Goal: Information Seeking & Learning: Learn about a topic

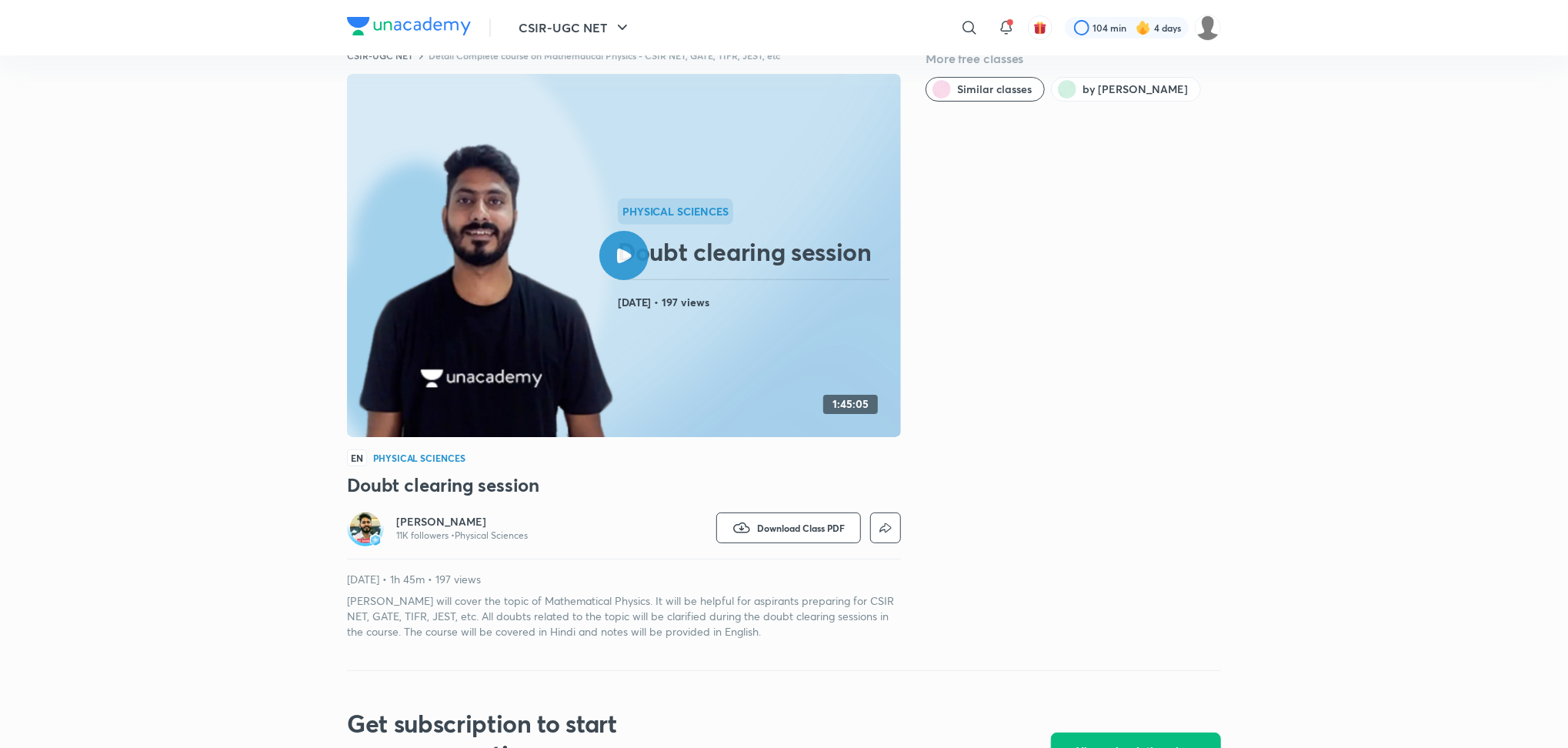
scroll to position [36, 0]
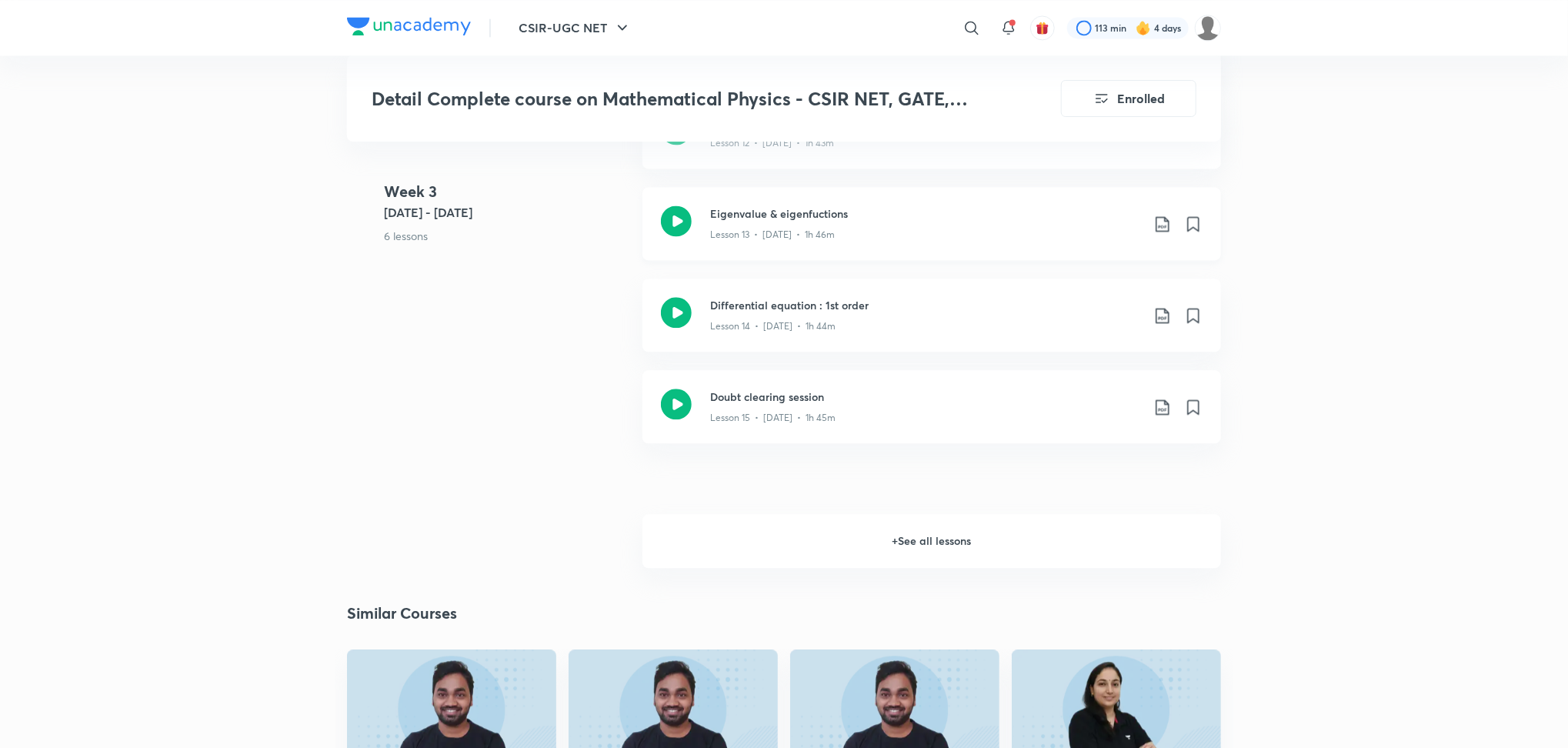
scroll to position [2158, 0]
click at [914, 560] on h6 "+ See all lessons" at bounding box center [931, 543] width 578 height 54
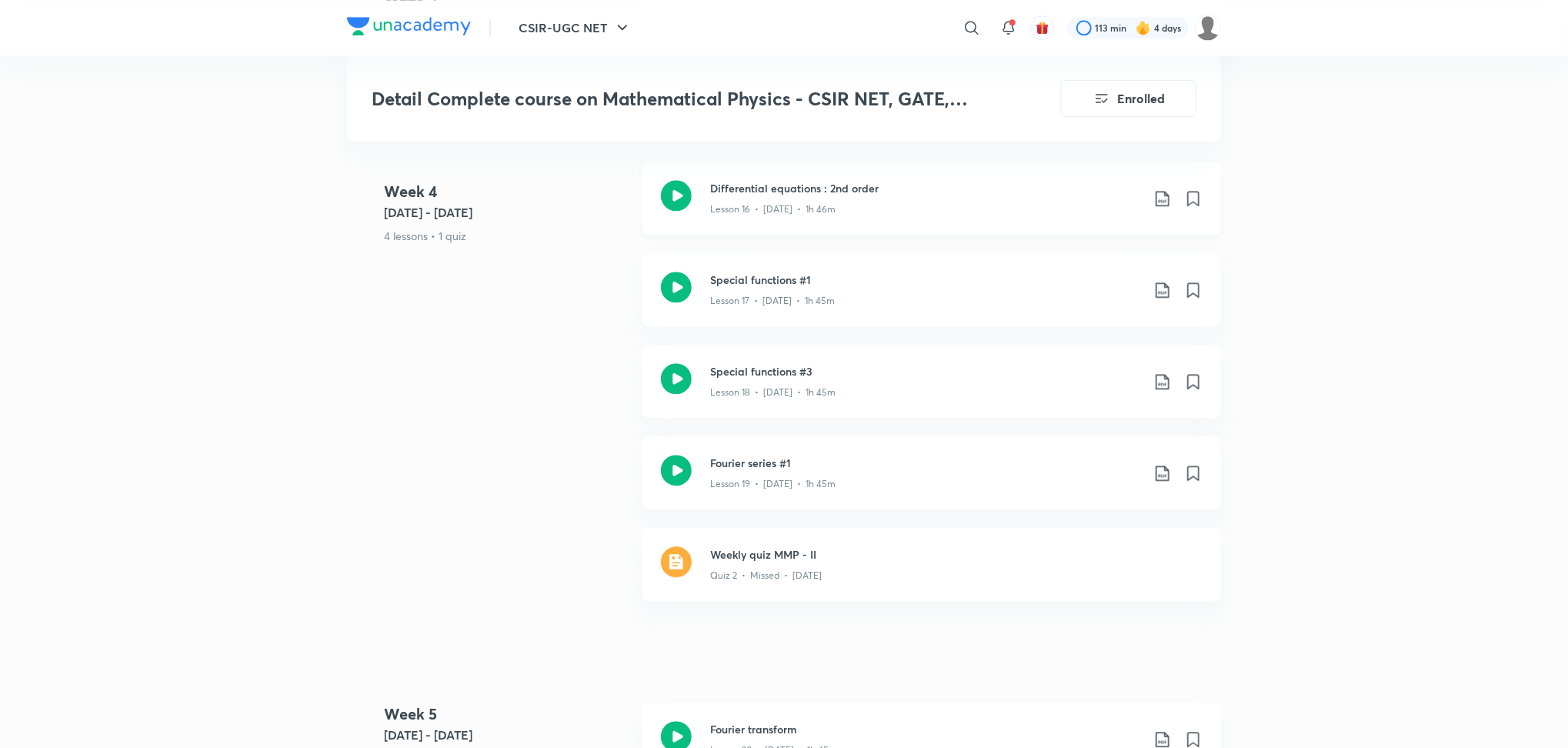
scroll to position [2541, 0]
click at [686, 205] on icon at bounding box center [676, 197] width 30 height 30
